Goal: Task Accomplishment & Management: Use online tool/utility

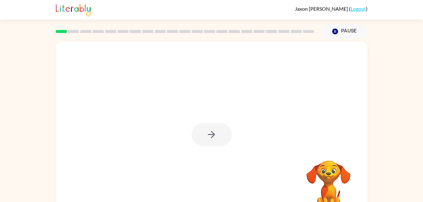
click at [215, 131] on div at bounding box center [212, 134] width 40 height 23
click at [214, 131] on div at bounding box center [212, 134] width 40 height 23
click at [214, 132] on icon "button" at bounding box center [211, 134] width 11 height 11
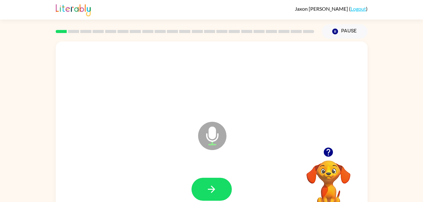
click at [211, 192] on div at bounding box center [211, 190] width 299 height 52
click at [220, 198] on button "button" at bounding box center [212, 189] width 40 height 23
click at [226, 192] on button "button" at bounding box center [212, 189] width 40 height 23
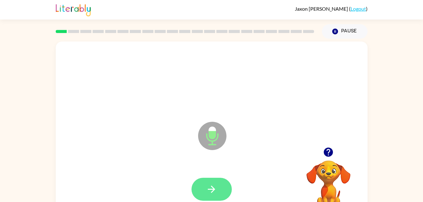
click at [208, 194] on icon "button" at bounding box center [211, 189] width 11 height 11
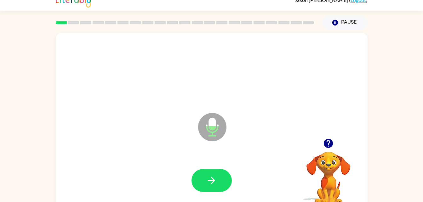
scroll to position [19, 0]
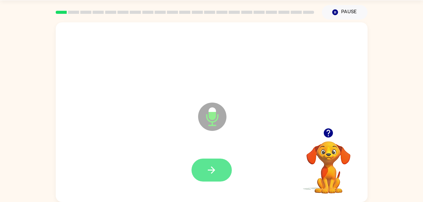
click at [216, 167] on icon "button" at bounding box center [211, 170] width 11 height 11
click at [210, 173] on icon "button" at bounding box center [211, 170] width 11 height 11
click at [207, 174] on icon "button" at bounding box center [211, 170] width 11 height 11
click at [228, 162] on button "button" at bounding box center [212, 170] width 40 height 23
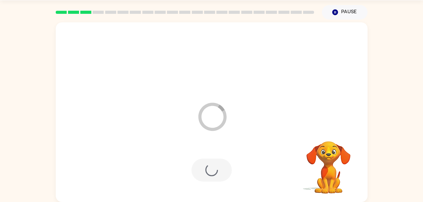
click at [208, 173] on div at bounding box center [212, 170] width 40 height 23
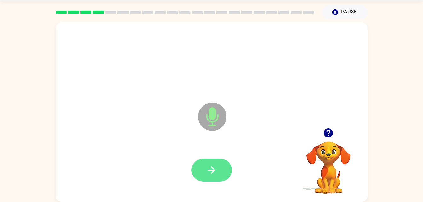
click at [220, 173] on button "button" at bounding box center [212, 170] width 40 height 23
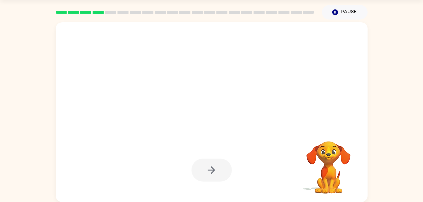
click at [203, 163] on div at bounding box center [212, 170] width 40 height 23
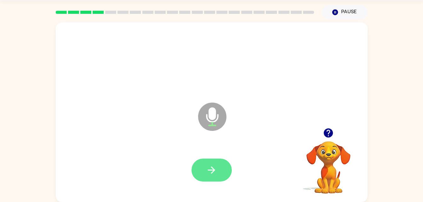
click at [211, 159] on button "button" at bounding box center [212, 170] width 40 height 23
click at [207, 165] on icon "button" at bounding box center [211, 170] width 11 height 11
click at [222, 170] on button "button" at bounding box center [212, 170] width 40 height 23
click at [221, 167] on button "button" at bounding box center [212, 170] width 40 height 23
click at [208, 169] on icon "button" at bounding box center [211, 170] width 11 height 11
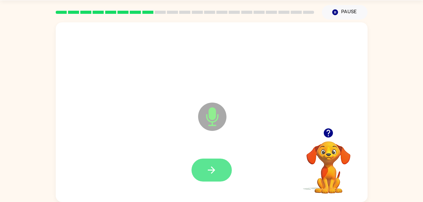
click at [214, 174] on icon "button" at bounding box center [211, 170] width 11 height 11
click at [218, 175] on button "button" at bounding box center [212, 170] width 40 height 23
click at [209, 168] on icon "button" at bounding box center [211, 170] width 11 height 11
click at [211, 170] on icon "button" at bounding box center [211, 170] width 7 height 7
click at [208, 175] on icon "button" at bounding box center [211, 170] width 11 height 11
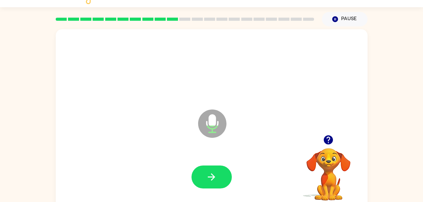
scroll to position [11, 0]
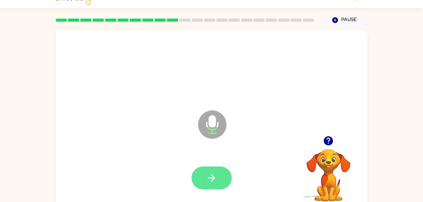
click at [208, 175] on icon "button" at bounding box center [211, 178] width 11 height 11
click at [215, 180] on icon "button" at bounding box center [211, 178] width 11 height 11
click at [214, 179] on icon "button" at bounding box center [211, 177] width 7 height 7
click at [212, 182] on icon "button" at bounding box center [211, 178] width 11 height 11
click at [216, 169] on button "button" at bounding box center [212, 178] width 40 height 23
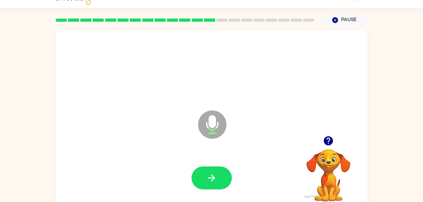
scroll to position [11, 0]
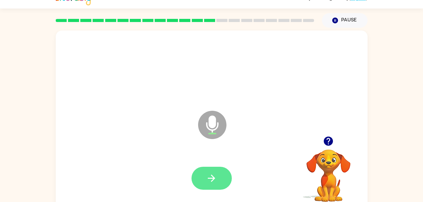
click at [215, 173] on icon "button" at bounding box center [211, 178] width 11 height 11
click at [199, 176] on button "button" at bounding box center [212, 178] width 40 height 23
click at [214, 178] on icon "button" at bounding box center [211, 178] width 7 height 7
click at [215, 178] on icon "button" at bounding box center [211, 178] width 11 height 11
click at [217, 177] on icon "button" at bounding box center [211, 178] width 11 height 11
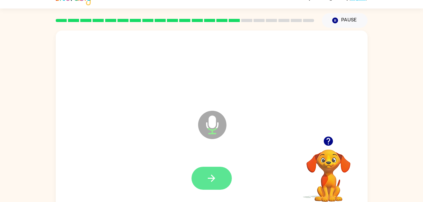
click at [219, 174] on button "button" at bounding box center [212, 178] width 40 height 23
click at [221, 181] on button "button" at bounding box center [212, 178] width 40 height 23
click at [213, 174] on icon "button" at bounding box center [211, 178] width 11 height 11
click at [215, 175] on icon "button" at bounding box center [211, 178] width 11 height 11
click at [204, 176] on button "button" at bounding box center [212, 178] width 40 height 23
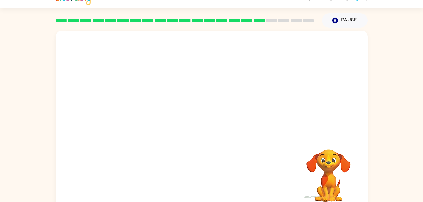
click at [293, 122] on div at bounding box center [212, 84] width 312 height 106
click at [376, 120] on div "Your browser must support playing .mp4 files to use Literably. Please try using…" at bounding box center [211, 119] width 423 height 183
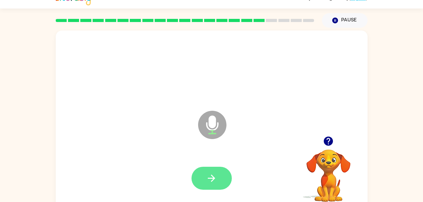
click at [214, 171] on button "button" at bounding box center [212, 178] width 40 height 23
click at [210, 177] on icon "button" at bounding box center [211, 178] width 11 height 11
click at [220, 174] on button "button" at bounding box center [212, 178] width 40 height 23
click at [217, 180] on icon "button" at bounding box center [211, 178] width 11 height 11
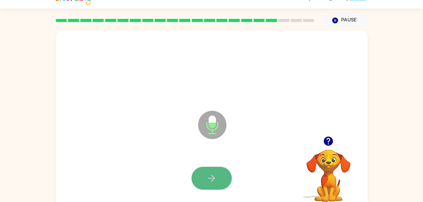
click at [210, 181] on icon "button" at bounding box center [211, 178] width 11 height 11
click at [212, 176] on icon "button" at bounding box center [211, 178] width 7 height 7
click at [215, 175] on icon "button" at bounding box center [211, 178] width 11 height 11
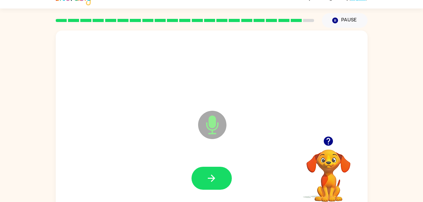
click at [248, 139] on icon "Microphone The Microphone is here when it is your turn to talk" at bounding box center [244, 132] width 94 height 47
click at [224, 164] on div at bounding box center [211, 179] width 299 height 52
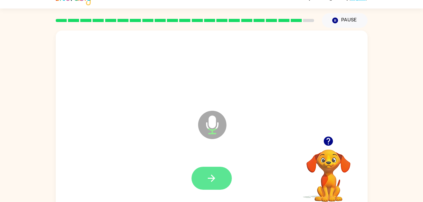
click at [228, 174] on button "button" at bounding box center [212, 178] width 40 height 23
click at [220, 175] on button "button" at bounding box center [212, 178] width 40 height 23
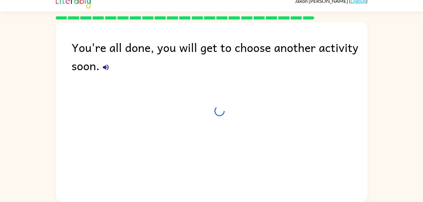
scroll to position [8, 0]
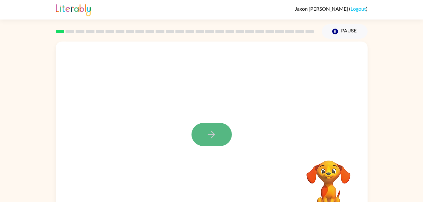
click at [199, 136] on button "button" at bounding box center [212, 134] width 40 height 23
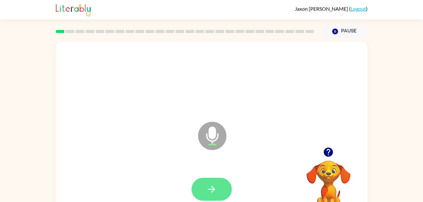
click at [219, 183] on button "button" at bounding box center [212, 189] width 40 height 23
click at [225, 195] on button "button" at bounding box center [212, 189] width 40 height 23
click at [218, 186] on button "button" at bounding box center [212, 189] width 40 height 23
click at [209, 187] on icon "button" at bounding box center [211, 189] width 11 height 11
click at [210, 183] on button "button" at bounding box center [212, 189] width 40 height 23
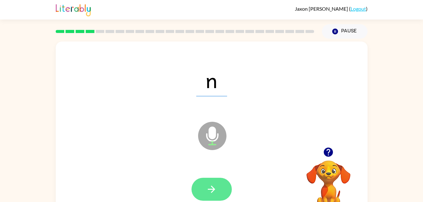
click at [216, 182] on button "button" at bounding box center [212, 189] width 40 height 23
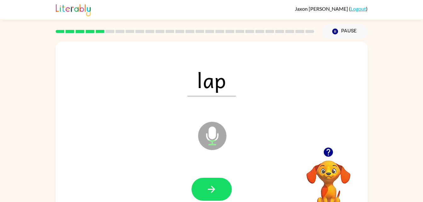
click at [151, 33] on rect at bounding box center [150, 31] width 9 height 3
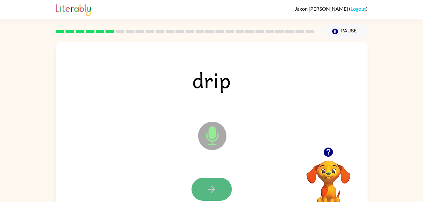
click at [220, 187] on button "button" at bounding box center [212, 189] width 40 height 23
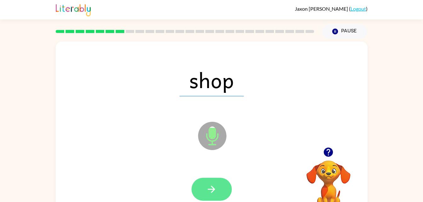
drag, startPoint x: 349, startPoint y: 153, endPoint x: 225, endPoint y: 184, distance: 128.3
click at [225, 184] on div "shop Microphone The Microphone is here when it is your turn to talk Your browse…" at bounding box center [212, 132] width 312 height 180
click at [203, 202] on html "[PERSON_NAME] ( Logout ) Pause Pause shop Microphone The Microphone is here whe…" at bounding box center [211, 110] width 423 height 221
click at [210, 193] on icon "button" at bounding box center [211, 189] width 11 height 11
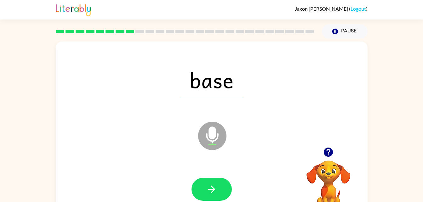
click at [211, 177] on div at bounding box center [211, 190] width 299 height 52
click at [216, 182] on button "button" at bounding box center [212, 189] width 40 height 23
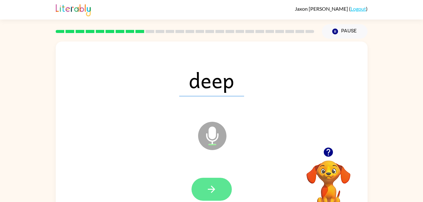
click at [214, 195] on icon "button" at bounding box center [211, 189] width 11 height 11
click at [212, 192] on icon "button" at bounding box center [211, 189] width 7 height 7
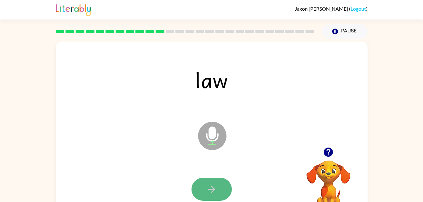
click at [216, 189] on icon "button" at bounding box center [211, 189] width 11 height 11
click at [213, 192] on icon "button" at bounding box center [211, 189] width 11 height 11
click at [214, 189] on icon "button" at bounding box center [211, 189] width 7 height 7
click at [210, 188] on icon "button" at bounding box center [211, 189] width 11 height 11
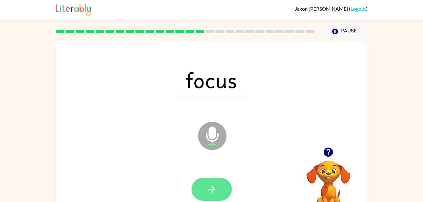
click at [214, 192] on icon "button" at bounding box center [211, 189] width 11 height 11
click at [212, 191] on icon "button" at bounding box center [211, 189] width 11 height 11
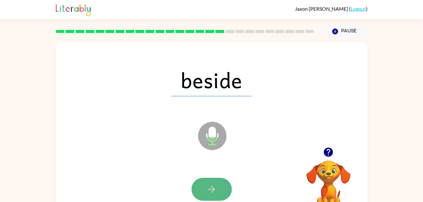
click at [216, 184] on icon "button" at bounding box center [211, 189] width 11 height 11
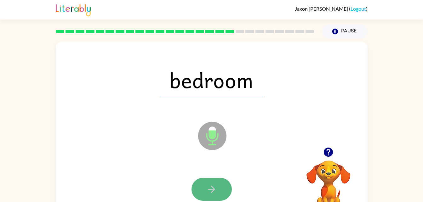
click at [204, 198] on button "button" at bounding box center [212, 189] width 40 height 23
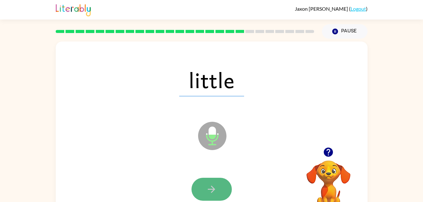
click at [210, 186] on icon "button" at bounding box center [211, 189] width 11 height 11
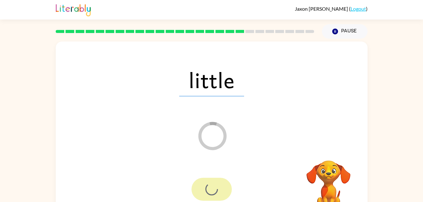
drag, startPoint x: 204, startPoint y: 202, endPoint x: 244, endPoint y: 166, distance: 53.7
click at [244, 166] on div at bounding box center [211, 190] width 299 height 52
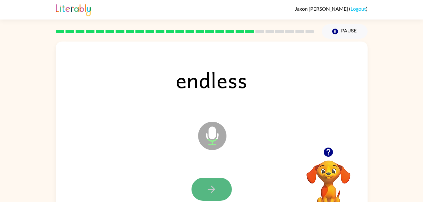
click at [199, 187] on button "button" at bounding box center [212, 189] width 40 height 23
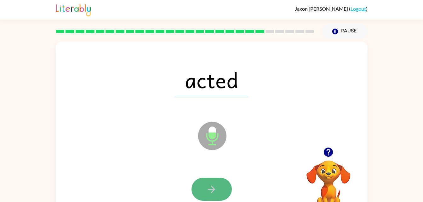
click at [212, 185] on icon "button" at bounding box center [211, 189] width 11 height 11
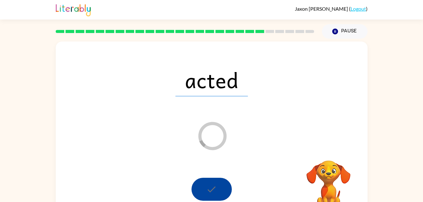
click at [212, 185] on div at bounding box center [212, 189] width 40 height 23
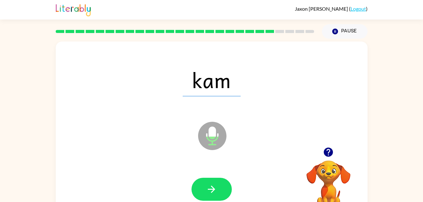
click at [210, 176] on div at bounding box center [211, 190] width 299 height 52
click at [210, 178] on button "button" at bounding box center [212, 189] width 40 height 23
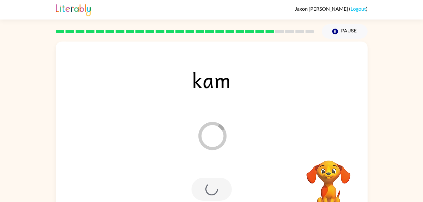
click at [208, 175] on div at bounding box center [211, 190] width 299 height 52
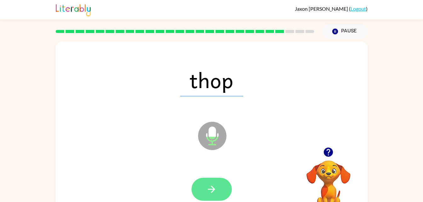
click at [206, 188] on icon "button" at bounding box center [211, 189] width 11 height 11
click at [215, 189] on icon "button" at bounding box center [211, 189] width 11 height 11
click at [211, 188] on icon "button" at bounding box center [211, 189] width 11 height 11
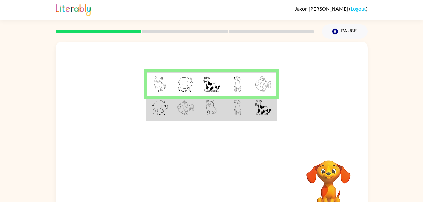
click at [250, 111] on td at bounding box center [263, 108] width 26 height 24
click at [247, 114] on td at bounding box center [238, 108] width 26 height 24
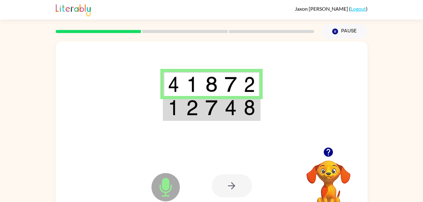
click at [236, 189] on div at bounding box center [232, 185] width 40 height 23
click at [256, 110] on td at bounding box center [249, 108] width 19 height 24
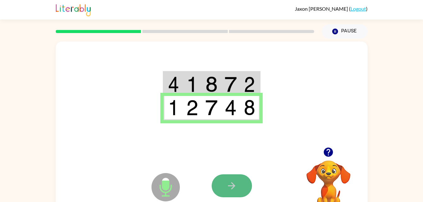
click at [229, 182] on icon "button" at bounding box center [231, 185] width 11 height 11
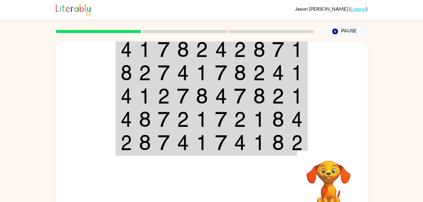
click at [143, 37] on div at bounding box center [185, 31] width 266 height 22
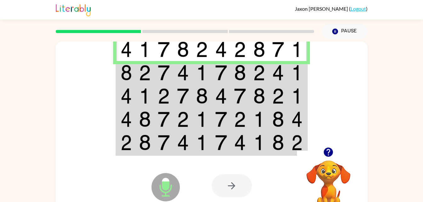
click at [187, 72] on img at bounding box center [183, 73] width 12 height 16
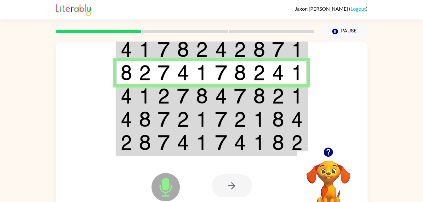
click at [141, 99] on img at bounding box center [145, 96] width 12 height 16
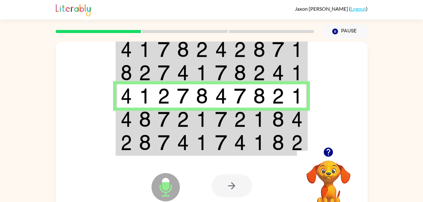
click at [143, 117] on img at bounding box center [145, 120] width 12 height 16
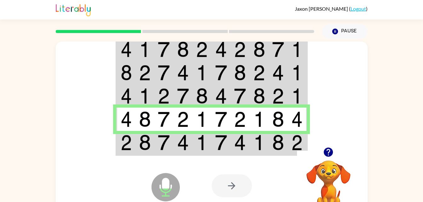
click at [159, 138] on img at bounding box center [164, 143] width 12 height 16
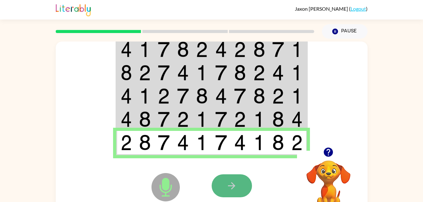
click at [215, 180] on button "button" at bounding box center [232, 185] width 40 height 23
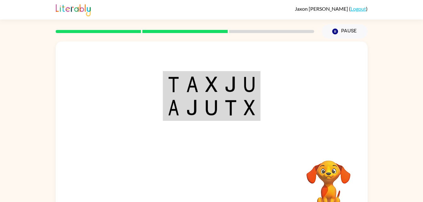
click at [349, 44] on div at bounding box center [212, 95] width 312 height 106
click at [352, 37] on button "Pause Pause" at bounding box center [345, 31] width 46 height 14
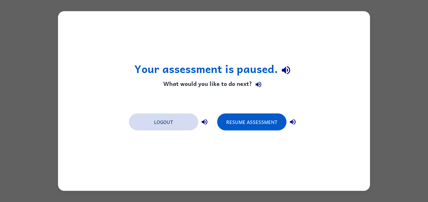
click at [169, 118] on button "Logout" at bounding box center [163, 122] width 69 height 17
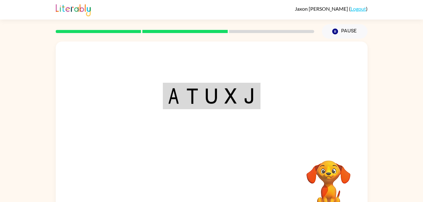
click at [236, 93] on img at bounding box center [231, 96] width 12 height 16
click at [238, 81] on div at bounding box center [212, 95] width 312 height 106
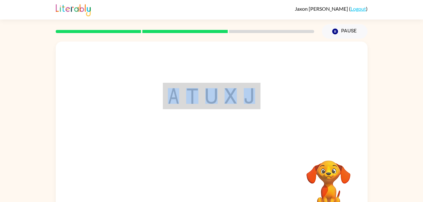
click at [238, 81] on div at bounding box center [212, 95] width 312 height 106
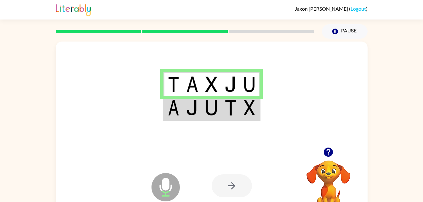
click at [208, 98] on td at bounding box center [211, 108] width 19 height 24
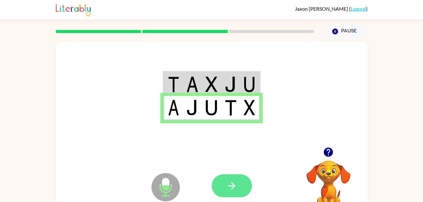
click at [244, 186] on button "button" at bounding box center [232, 185] width 40 height 23
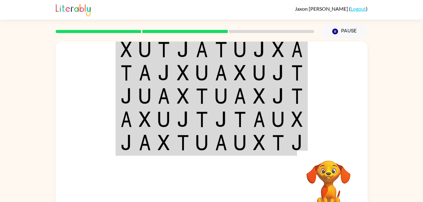
click at [140, 52] on img at bounding box center [145, 50] width 12 height 16
click at [142, 60] on td at bounding box center [144, 49] width 19 height 24
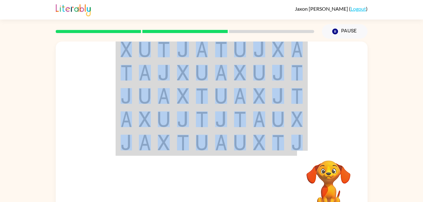
click at [142, 60] on td at bounding box center [144, 49] width 19 height 24
click at [141, 58] on td at bounding box center [144, 49] width 19 height 24
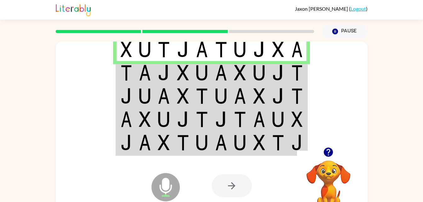
click at [161, 74] on img at bounding box center [164, 73] width 12 height 16
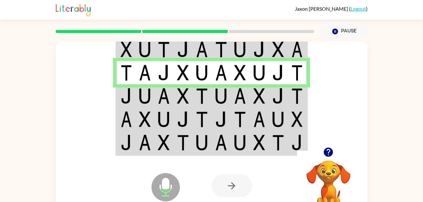
click at [154, 87] on tr at bounding box center [211, 95] width 191 height 23
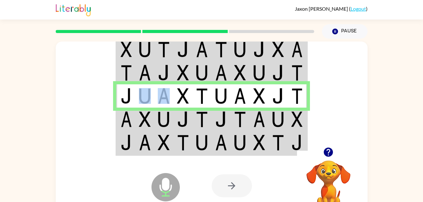
click at [166, 115] on img at bounding box center [164, 120] width 12 height 16
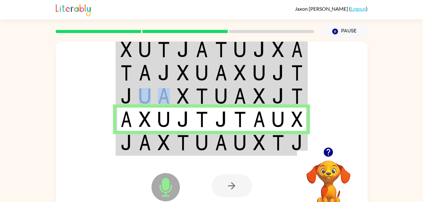
click at [204, 141] on img at bounding box center [202, 143] width 12 height 16
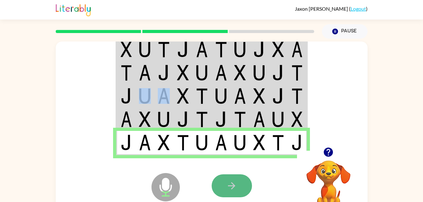
click at [226, 190] on icon "button" at bounding box center [231, 185] width 11 height 11
